Goal: Check status: Check status

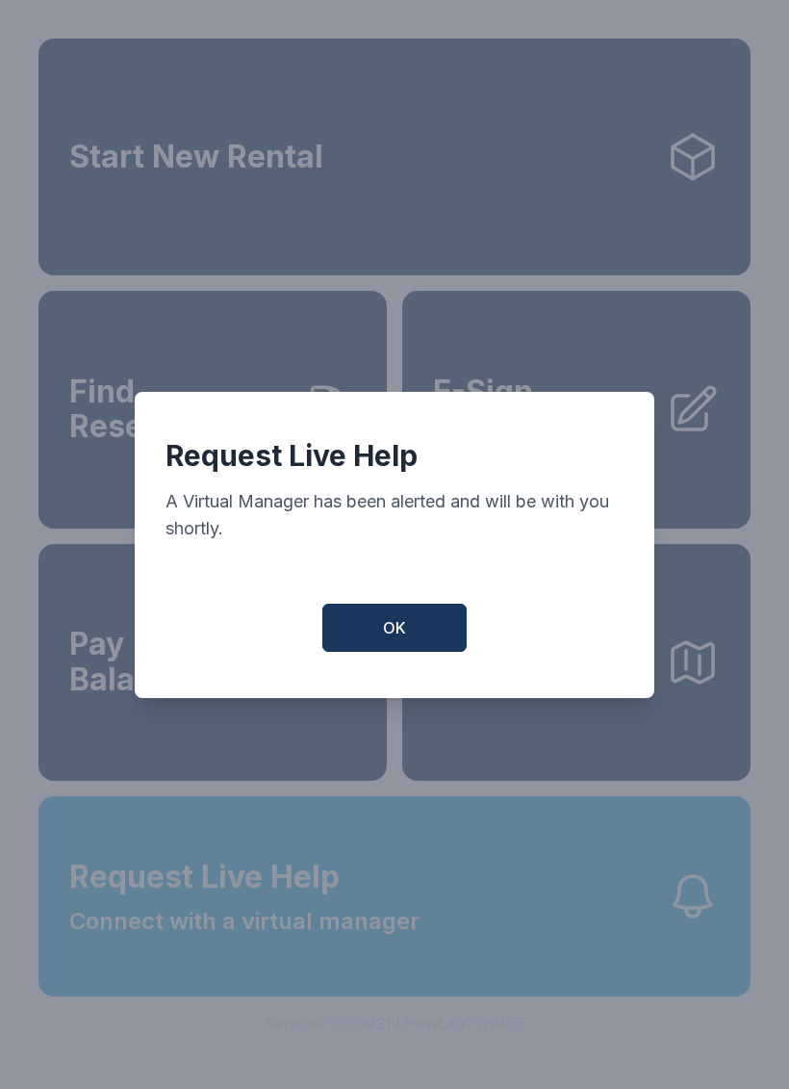
click at [389, 639] on span "OK" at bounding box center [394, 627] width 23 height 23
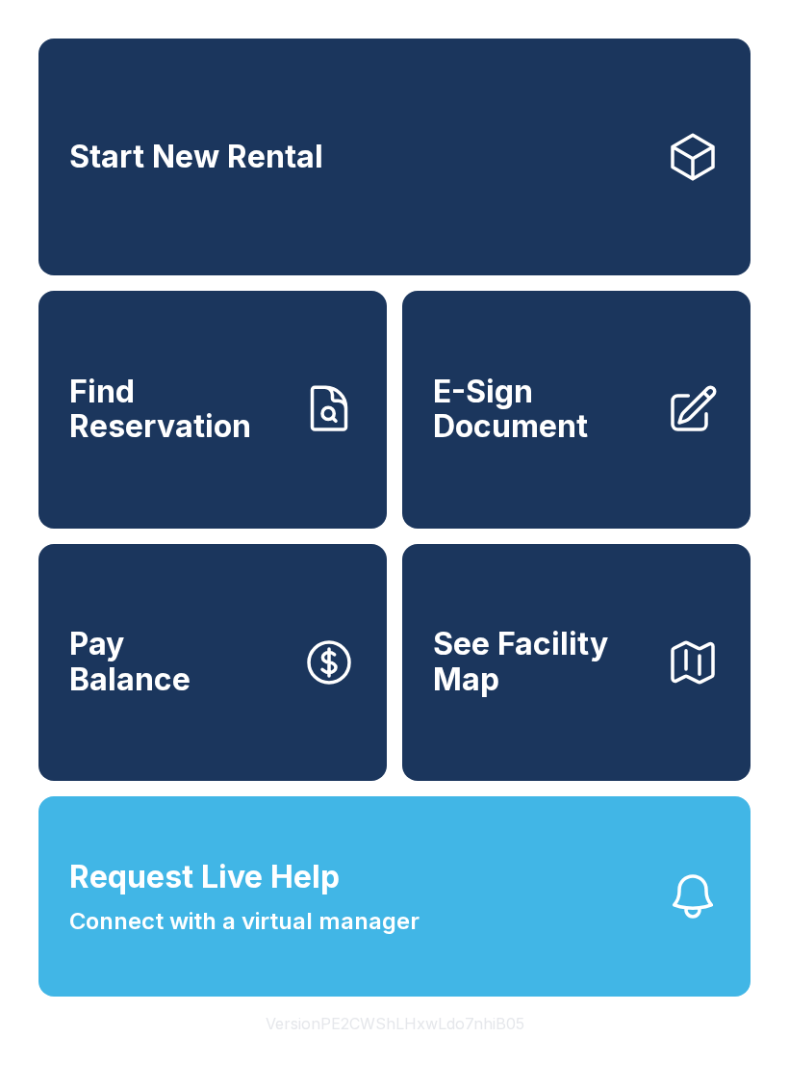
click at [231, 432] on span "Find Reservation" at bounding box center [178, 409] width 218 height 70
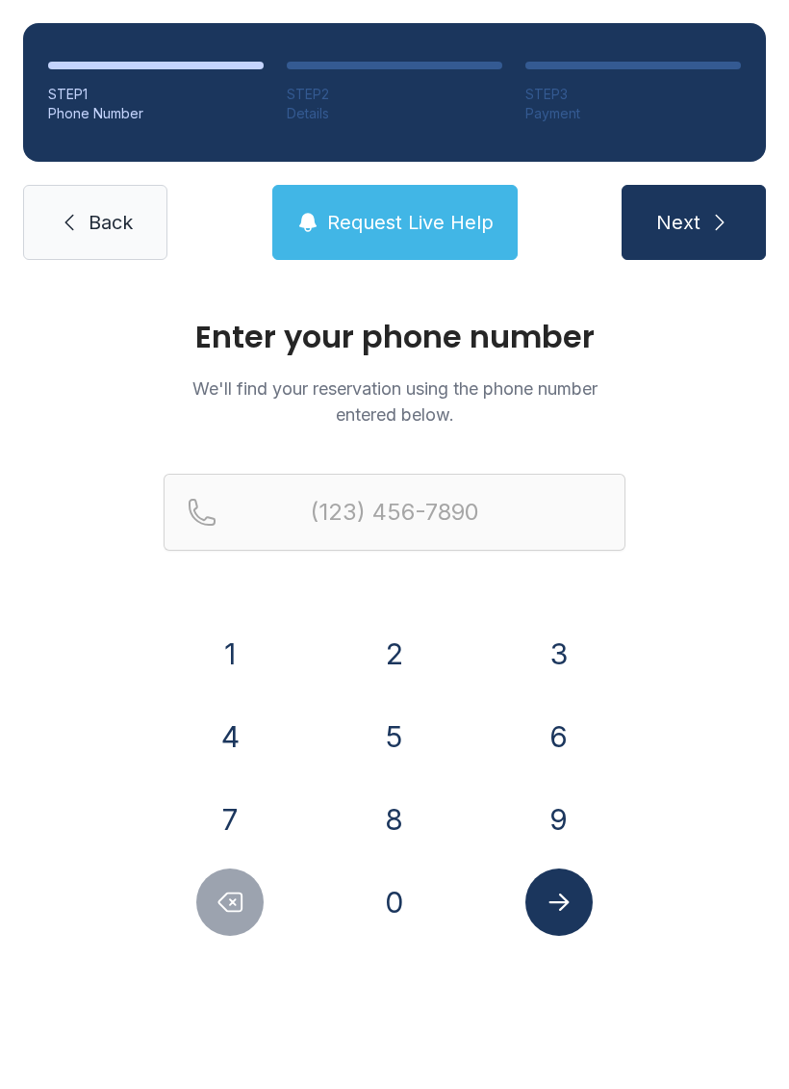
click at [570, 787] on button "9" at bounding box center [559, 818] width 67 height 67
click at [395, 887] on button "0" at bounding box center [394, 901] width 67 height 67
click at [560, 656] on button "3" at bounding box center [559, 653] width 67 height 67
click at [392, 641] on button "2" at bounding box center [394, 653] width 67 height 67
click at [391, 734] on button "5" at bounding box center [394, 736] width 67 height 67
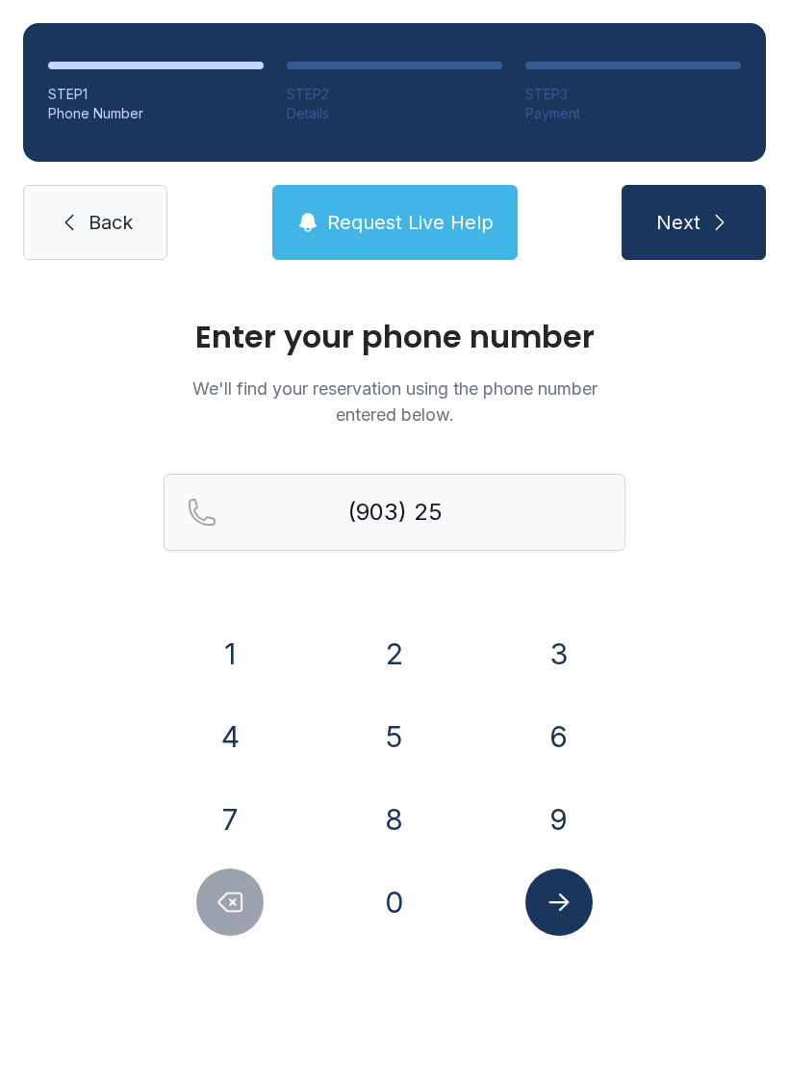
click at [583, 650] on button "3" at bounding box center [559, 653] width 67 height 67
click at [230, 818] on button "7" at bounding box center [229, 818] width 67 height 67
click at [225, 802] on button "7" at bounding box center [229, 818] width 67 height 67
click at [551, 746] on button "6" at bounding box center [559, 736] width 67 height 67
click at [225, 818] on button "7" at bounding box center [229, 818] width 67 height 67
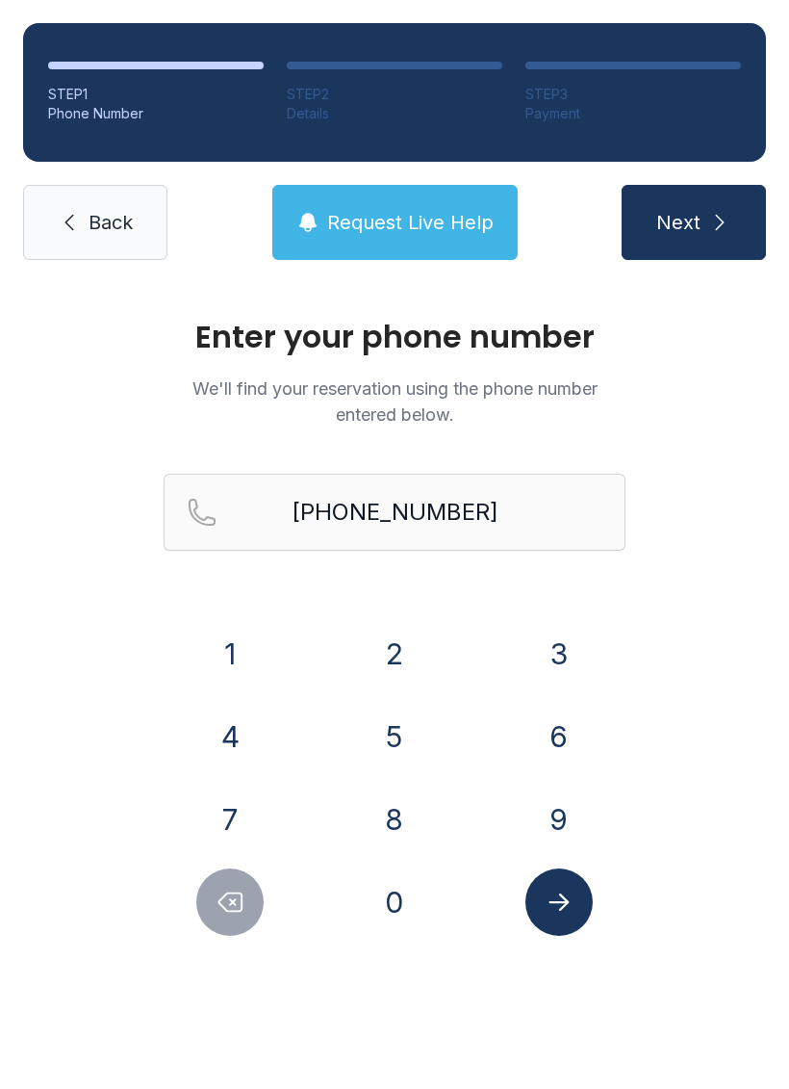
click at [565, 897] on icon "Submit lookup form" at bounding box center [559, 902] width 29 height 29
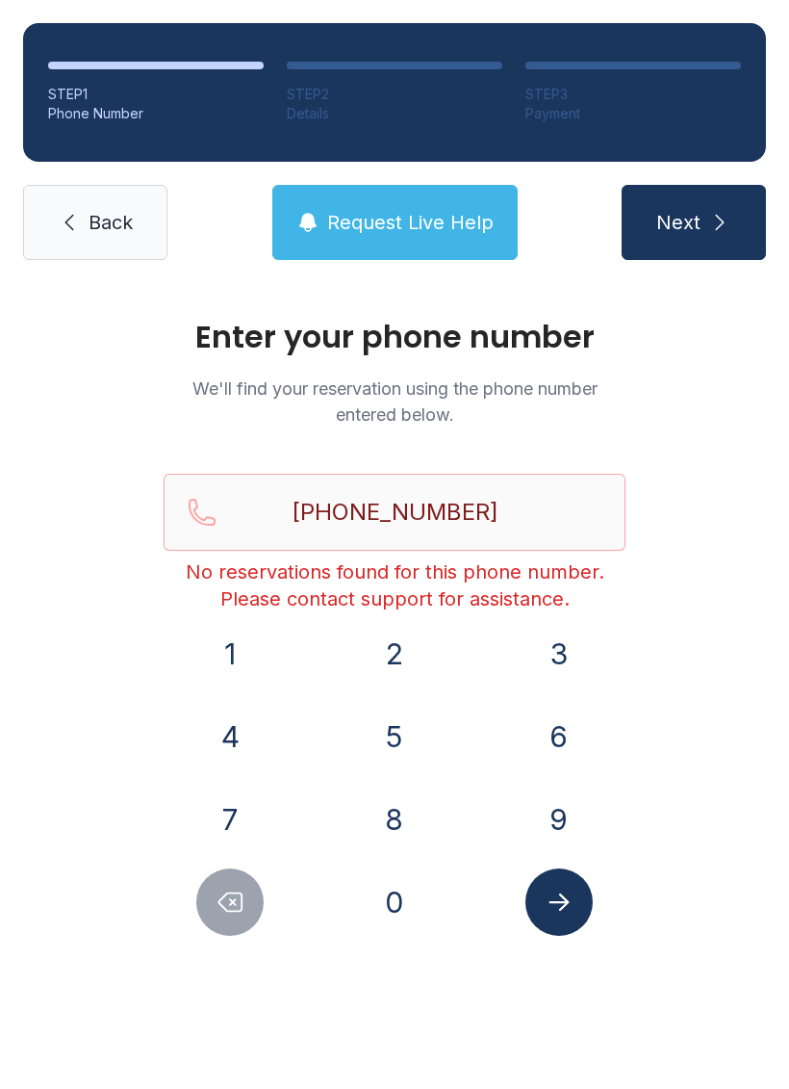
click at [237, 896] on icon "Delete number" at bounding box center [230, 902] width 29 height 29
type input "(903) 253-776"
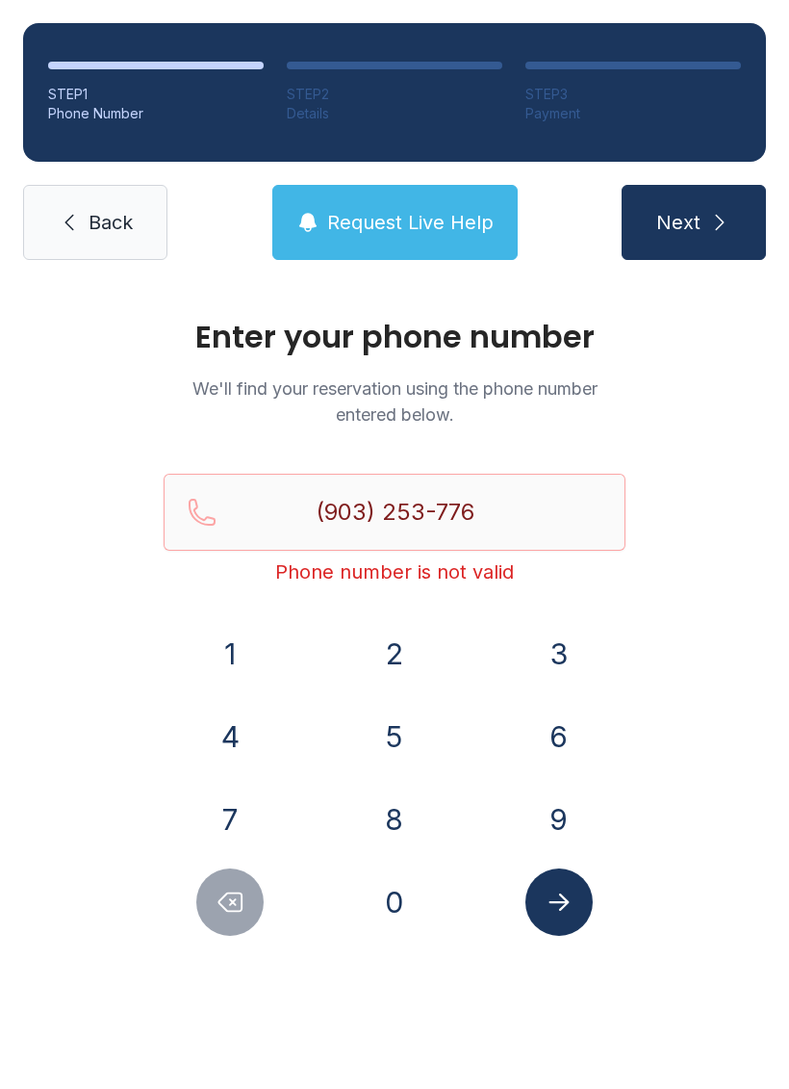
click at [98, 218] on span "Back" at bounding box center [111, 222] width 44 height 27
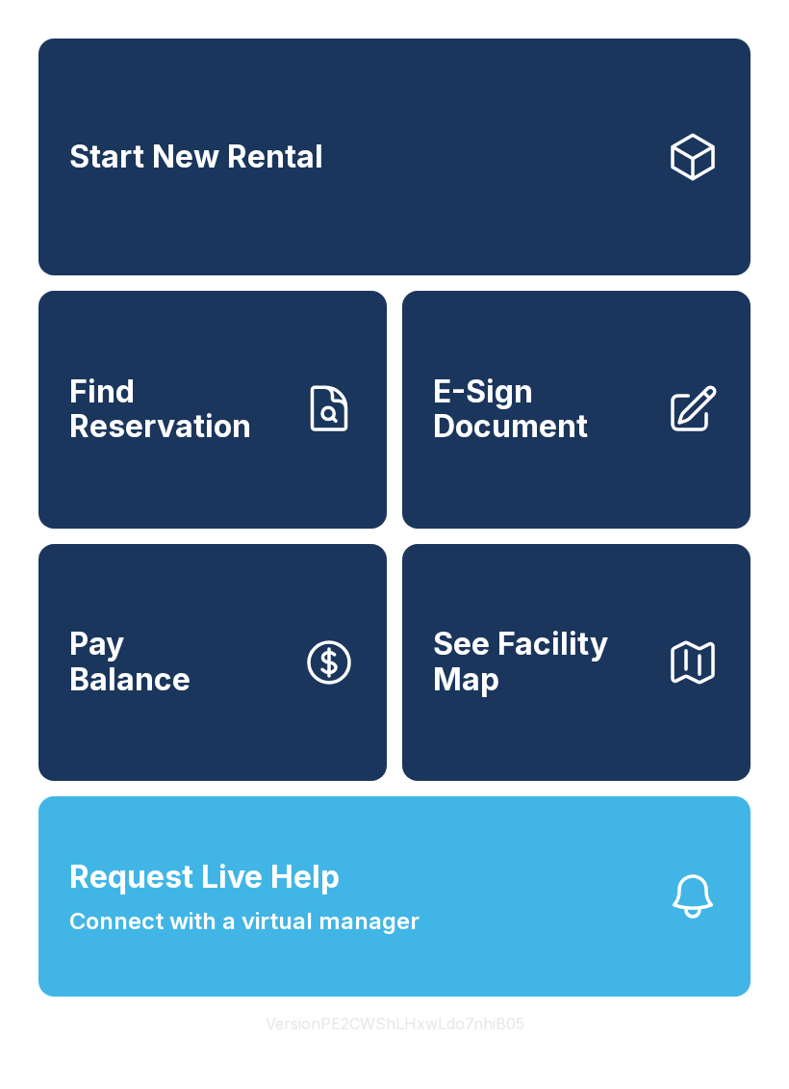
click at [319, 689] on icon at bounding box center [329, 662] width 54 height 54
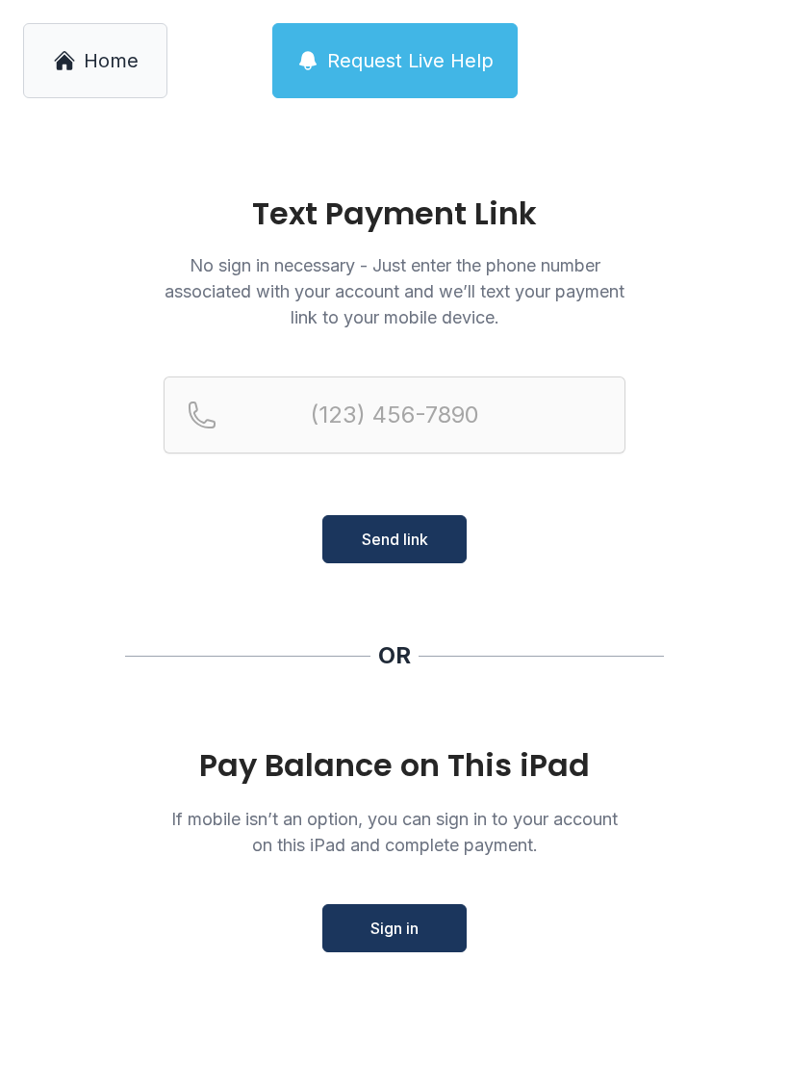
click at [91, 67] on span "Home" at bounding box center [111, 60] width 55 height 27
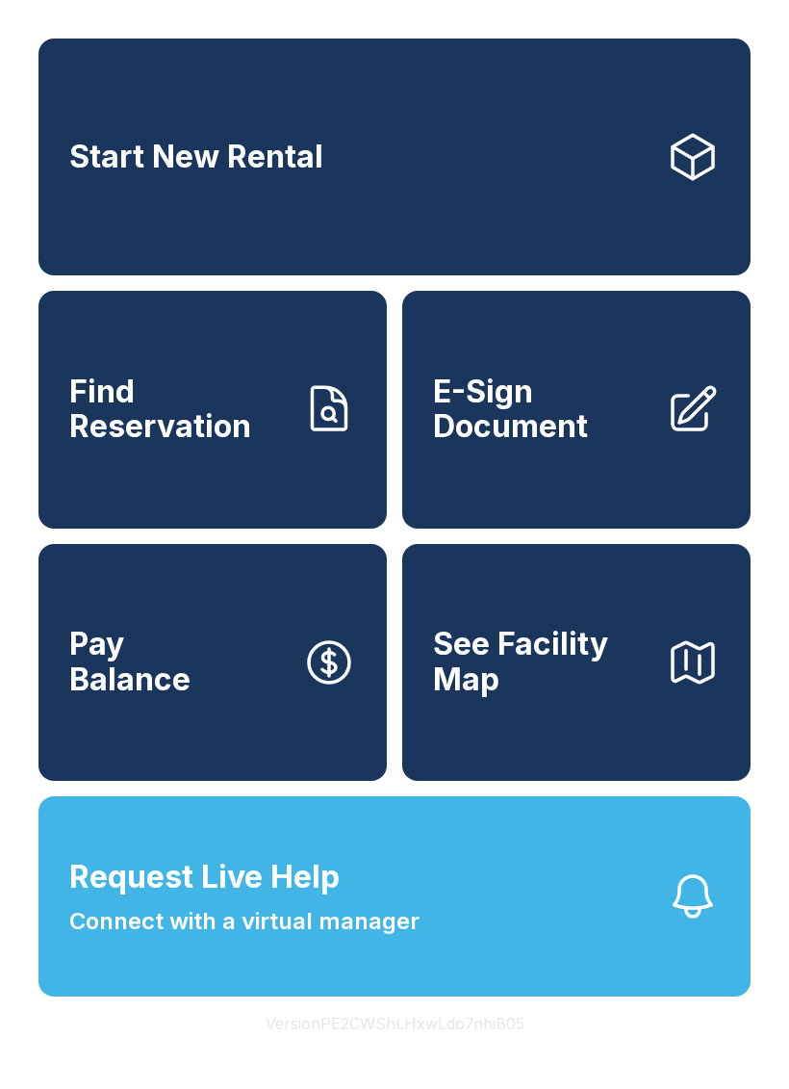
click at [357, 939] on span "Request Live Help Connect with a virtual manager" at bounding box center [244, 896] width 350 height 85
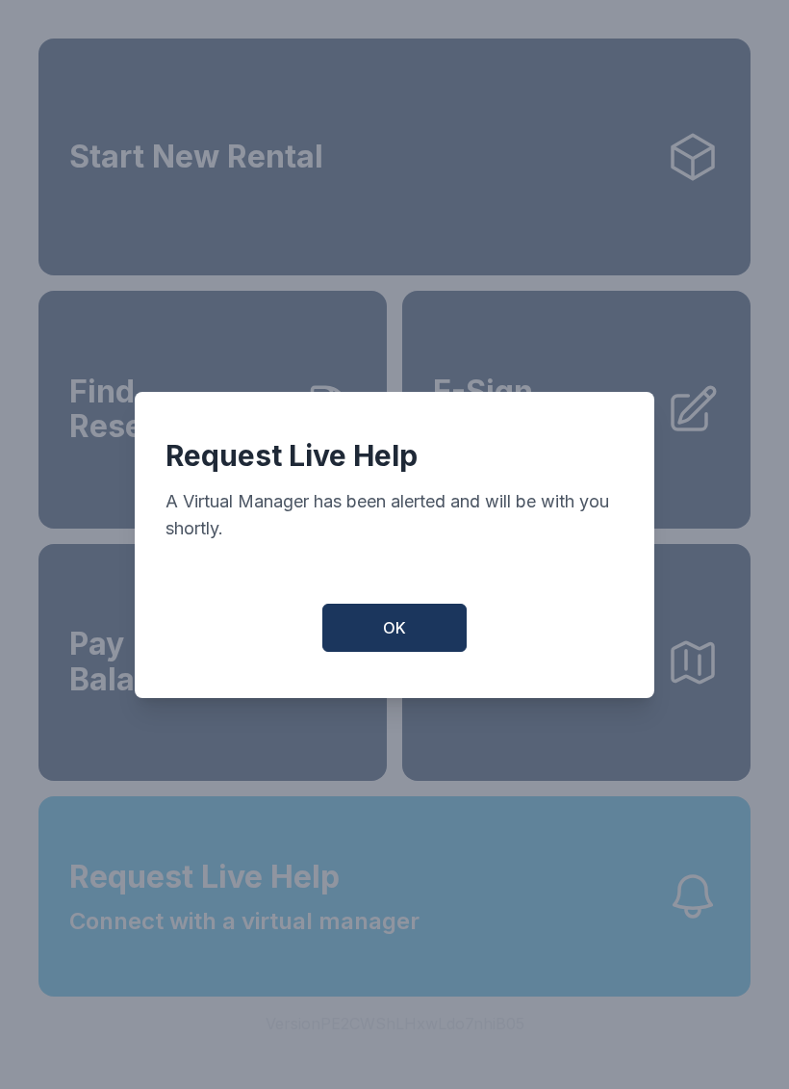
click at [418, 639] on button "OK" at bounding box center [394, 628] width 144 height 48
